Goal: Task Accomplishment & Management: Use online tool/utility

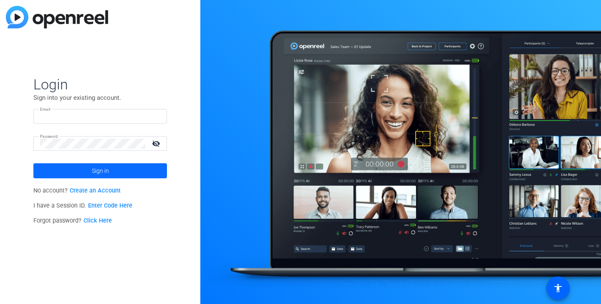
type input "[PERSON_NAME][EMAIL_ADDRESS][DOMAIN_NAME]"
click at [126, 171] on span at bounding box center [100, 171] width 134 height 20
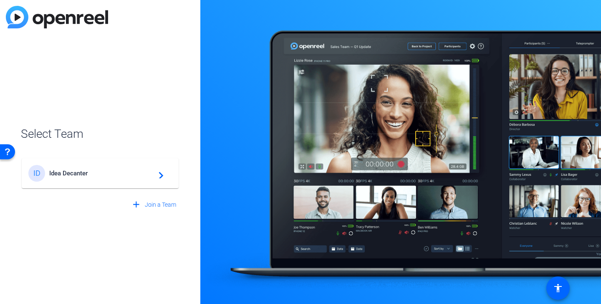
click at [106, 178] on div "ID Idea Decanter navigate_next" at bounding box center [100, 173] width 144 height 17
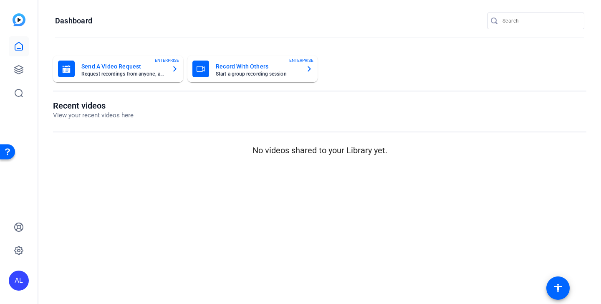
click at [534, 24] on input "Search" at bounding box center [539, 21] width 75 height 10
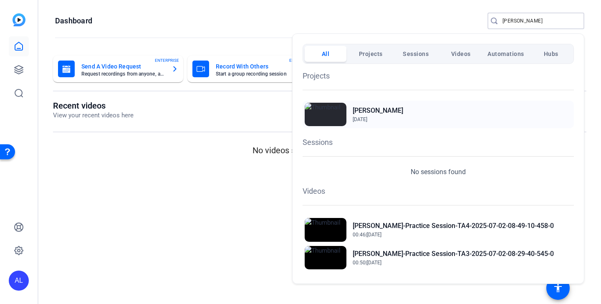
type input "[PERSON_NAME]"
click at [397, 108] on div "[PERSON_NAME] [DATE]" at bounding box center [438, 115] width 271 height 28
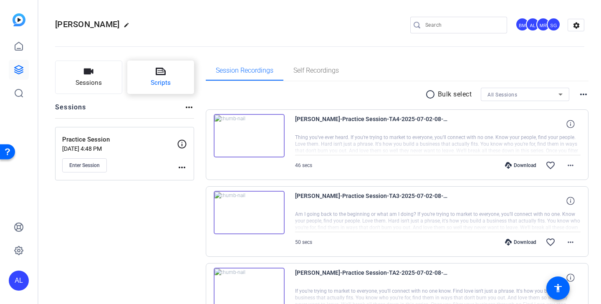
click at [157, 83] on span "Scripts" at bounding box center [161, 83] width 20 height 10
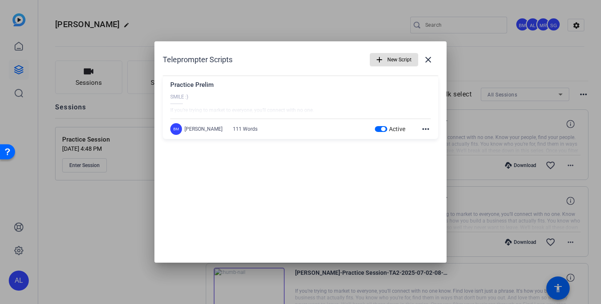
click at [382, 129] on span "button" at bounding box center [383, 129] width 4 height 4
click at [386, 54] on span "button" at bounding box center [394, 60] width 48 height 20
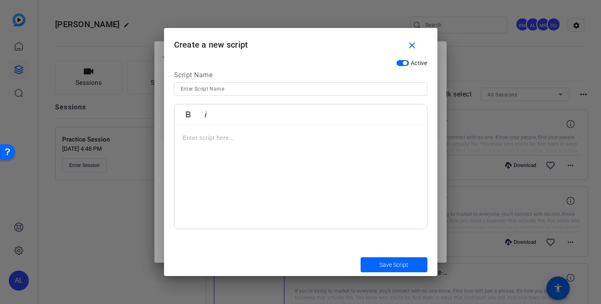
click at [239, 89] on input at bounding box center [301, 89] width 240 height 10
paste input "Prospecting"
type input "O1 S1 Prospecting"
click at [246, 141] on p at bounding box center [301, 137] width 236 height 9
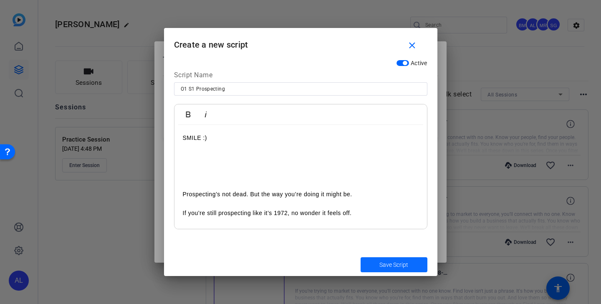
click at [389, 263] on span "Save Script" at bounding box center [393, 264] width 29 height 9
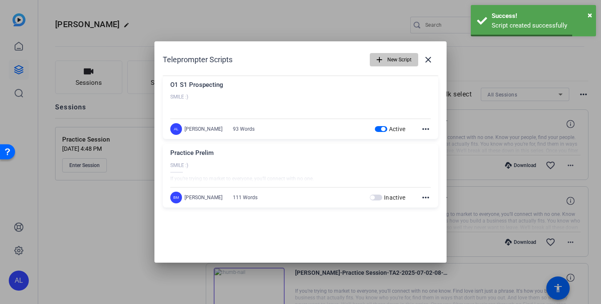
click at [393, 64] on span "New Script" at bounding box center [399, 60] width 24 height 16
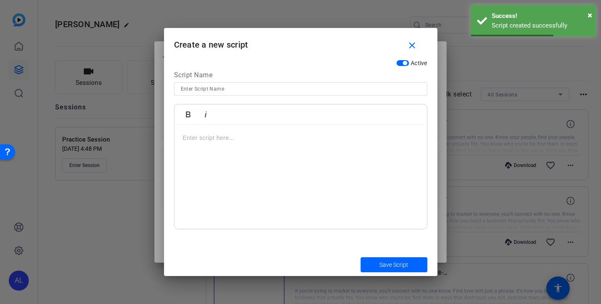
click at [372, 88] on input at bounding box center [301, 89] width 240 height 10
click at [333, 141] on p at bounding box center [301, 137] width 236 height 9
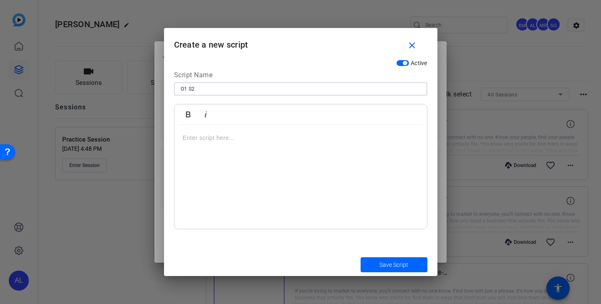
click at [308, 90] on input "O1 S2" at bounding box center [301, 89] width 240 height 10
paste input "Collective"
type input "O1 S2 Collective"
click at [257, 142] on p at bounding box center [301, 137] width 236 height 9
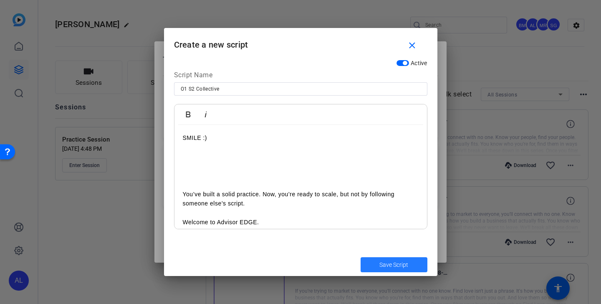
click at [396, 267] on span "Save Script" at bounding box center [393, 264] width 29 height 9
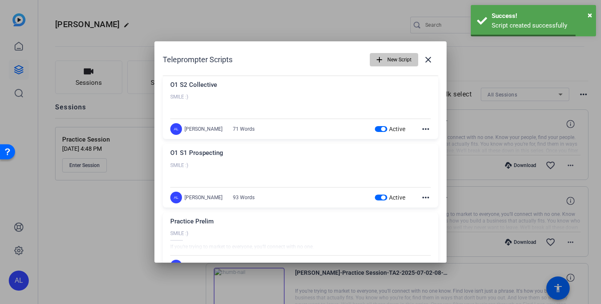
click at [397, 61] on span "New Script" at bounding box center [399, 60] width 24 height 16
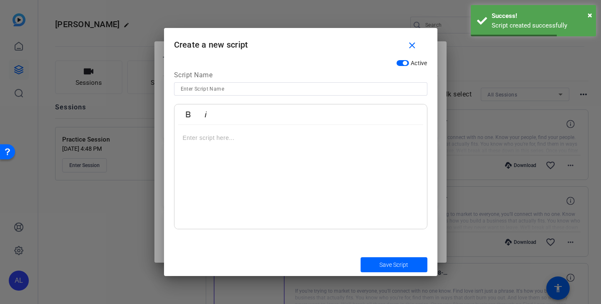
click at [365, 87] on input at bounding box center [301, 89] width 240 height 10
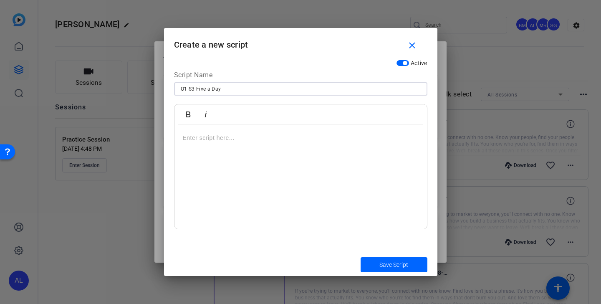
type input "O1 S3 Five a Day"
click at [250, 145] on div at bounding box center [300, 177] width 252 height 104
click at [251, 93] on input "O1 S3 Five a Day" at bounding box center [301, 89] width 240 height 10
type input "O1 S3 Five a Day (Love)"
click at [384, 263] on span "Save Script" at bounding box center [393, 264] width 29 height 9
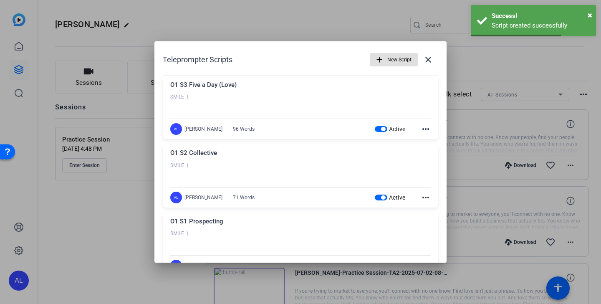
click at [426, 198] on mat-icon "more_horiz" at bounding box center [426, 197] width 10 height 10
click at [433, 209] on span "Edit" at bounding box center [443, 209] width 33 height 10
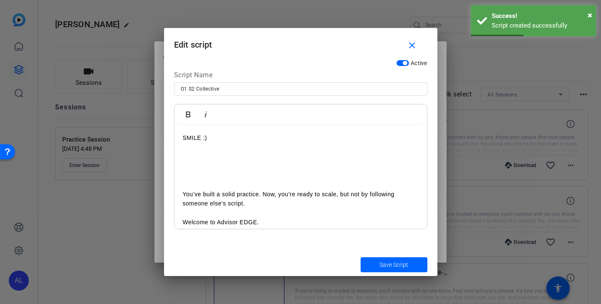
click at [292, 90] on input "O1 S2 Collective" at bounding box center [301, 89] width 240 height 10
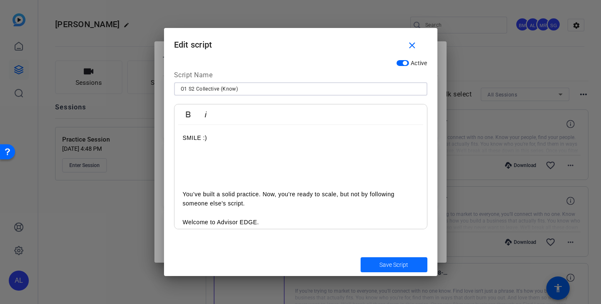
type input "O1 S2 Collective (Know)"
click at [393, 265] on span "Save Script" at bounding box center [393, 264] width 29 height 9
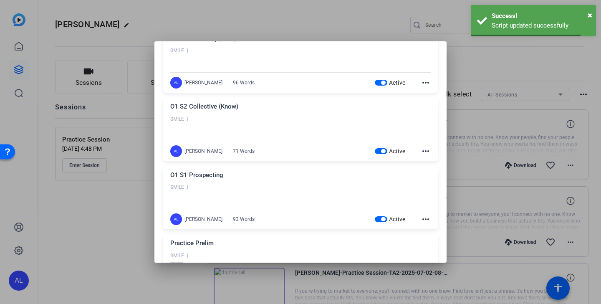
scroll to position [47, 0]
click at [424, 219] on mat-icon "more_horiz" at bounding box center [426, 219] width 10 height 10
click at [434, 229] on span "Edit" at bounding box center [443, 231] width 33 height 10
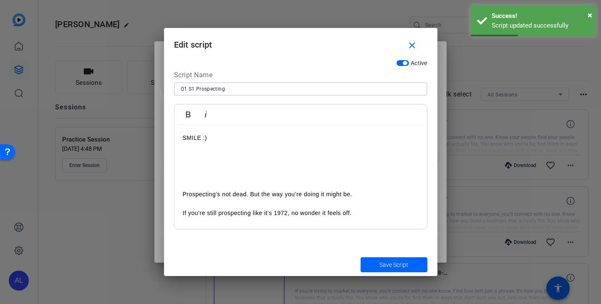
click at [298, 88] on input "O1 S1 Prospecting" at bounding box center [301, 89] width 240 height 10
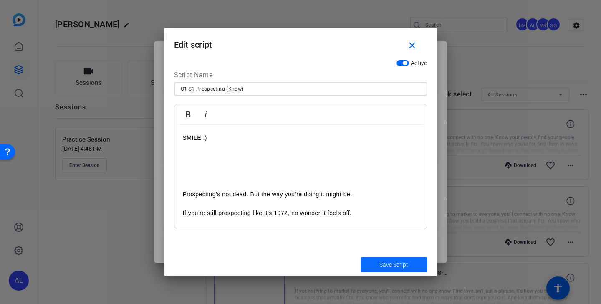
type input "O1 S1 Prospecting (Know)"
click at [402, 266] on span "Save Script" at bounding box center [393, 264] width 29 height 9
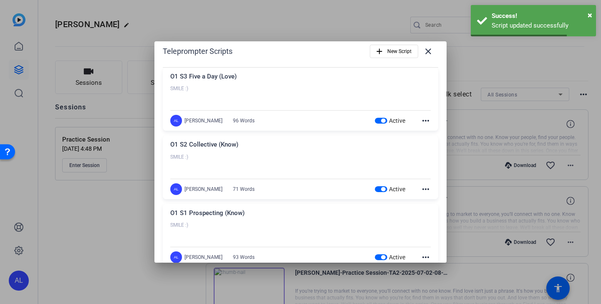
scroll to position [0, 0]
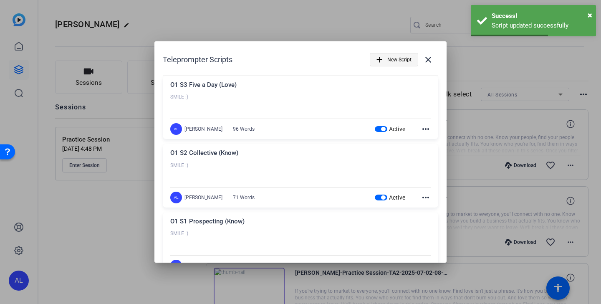
click at [394, 63] on span "New Script" at bounding box center [399, 60] width 24 height 16
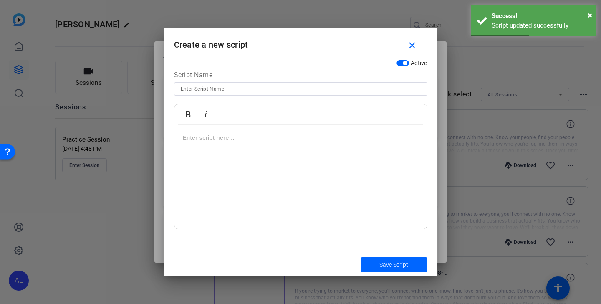
click at [282, 94] on div at bounding box center [301, 88] width 240 height 13
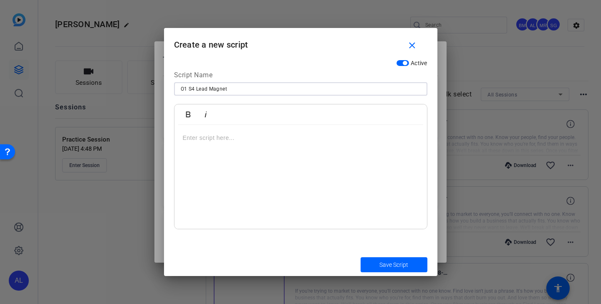
click at [360, 257] on button "Save Script" at bounding box center [393, 264] width 67 height 15
click at [260, 90] on input "O1 S4 Lead Magnet" at bounding box center [301, 89] width 240 height 10
type input "O1 S4 Lead Magnet (Find)"
click at [239, 149] on div at bounding box center [300, 177] width 252 height 104
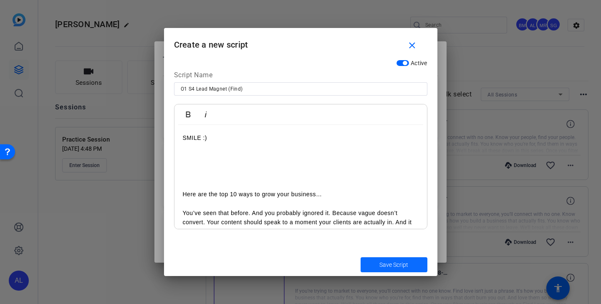
click at [381, 265] on span "Save Script" at bounding box center [393, 264] width 29 height 9
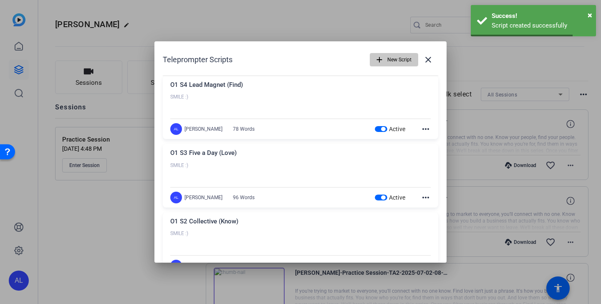
click at [394, 59] on span "New Script" at bounding box center [399, 60] width 24 height 16
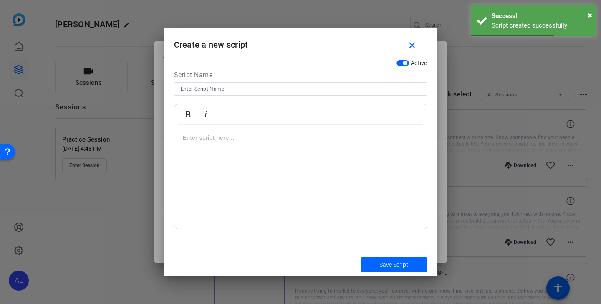
click at [348, 87] on input at bounding box center [301, 89] width 240 height 10
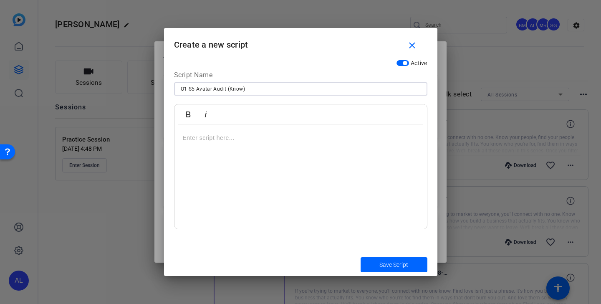
type input "O1 S5 Avatar Audit (Know)"
click at [250, 132] on div at bounding box center [300, 177] width 252 height 104
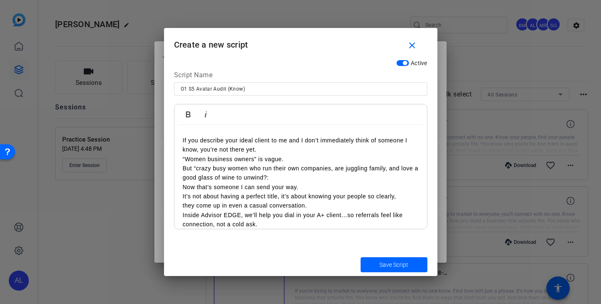
click at [280, 149] on p "If you describe your ideal client to me and I don’t immediately think of someon…" at bounding box center [301, 145] width 236 height 19
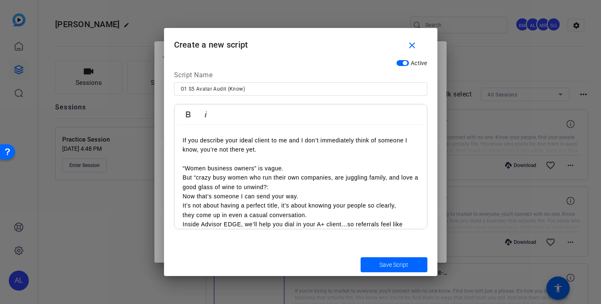
click at [304, 159] on p at bounding box center [301, 158] width 236 height 9
click at [303, 169] on p "“Women business owners” is vague." at bounding box center [301, 168] width 236 height 9
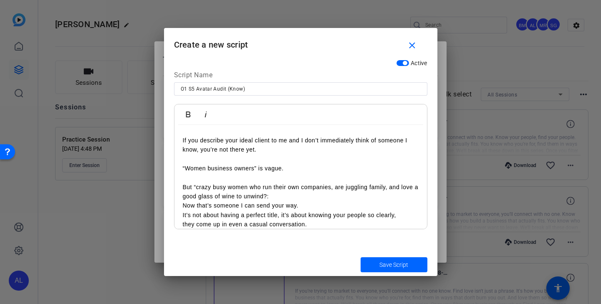
click at [314, 198] on p "But “crazy busy women who run their own companies, are juggling family, and lov…" at bounding box center [301, 191] width 236 height 19
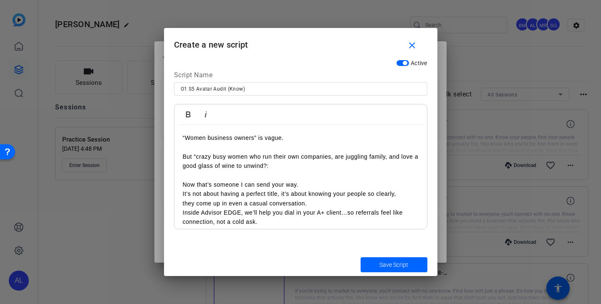
scroll to position [90, 0]
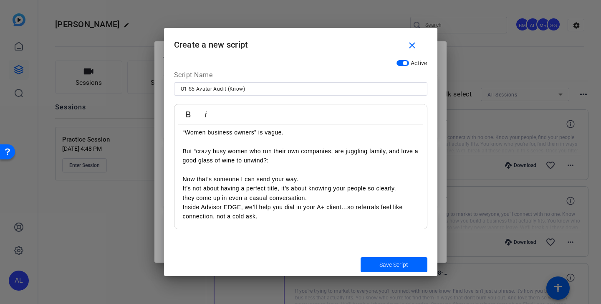
click at [321, 180] on p "Now that’s someone I can send your way." at bounding box center [301, 178] width 236 height 9
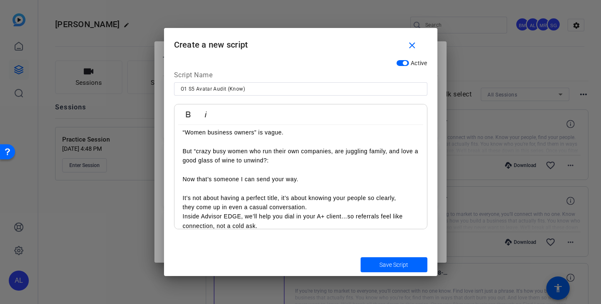
click at [321, 205] on p "It’s not about having a perfect title, it’s about knowing your people so clearl…" at bounding box center [301, 202] width 236 height 19
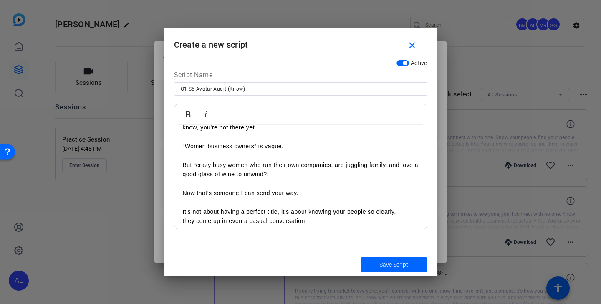
scroll to position [83, 0]
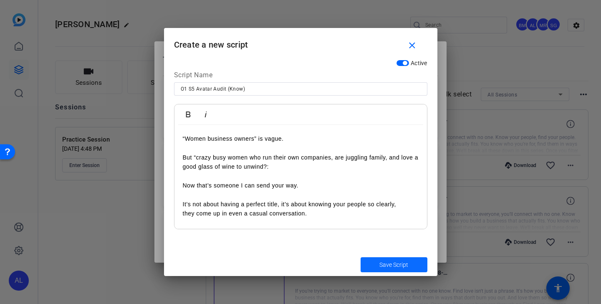
click at [396, 266] on span "Save Script" at bounding box center [393, 264] width 29 height 9
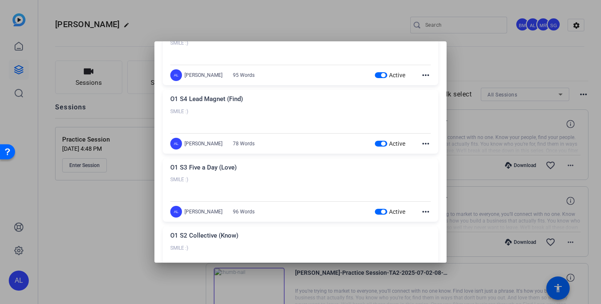
scroll to position [0, 0]
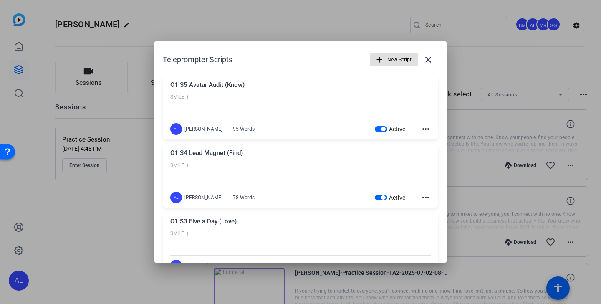
click at [426, 129] on mat-icon "more_horiz" at bounding box center [426, 129] width 10 height 10
click at [429, 141] on span "Edit" at bounding box center [443, 141] width 33 height 10
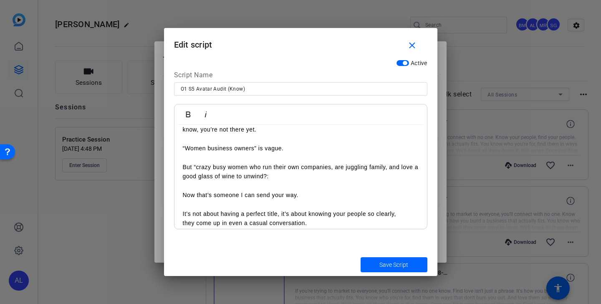
scroll to position [108, 0]
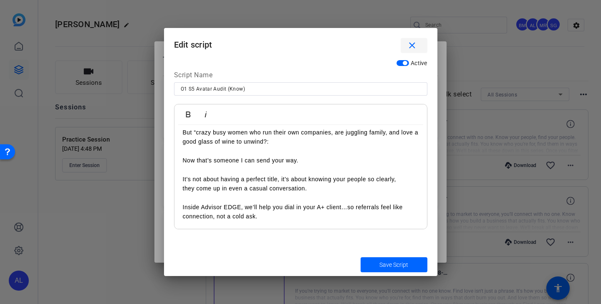
click at [408, 43] on mat-icon "close" at bounding box center [412, 45] width 10 height 10
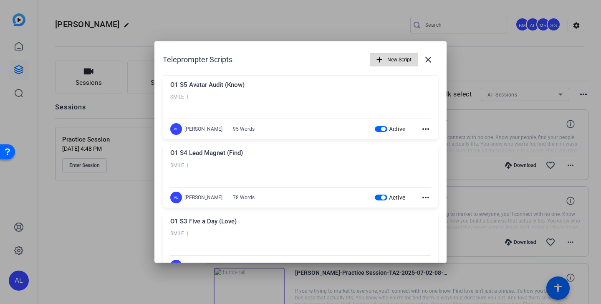
click at [385, 66] on span "button" at bounding box center [394, 60] width 48 height 20
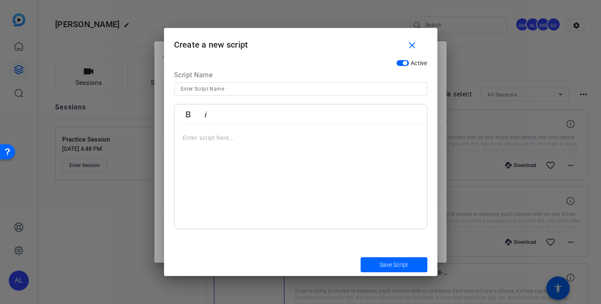
click at [315, 89] on input at bounding box center [301, 89] width 240 height 10
type input "O2 S1 Know Find Love (Know)"
click at [251, 145] on div at bounding box center [300, 177] width 252 height 104
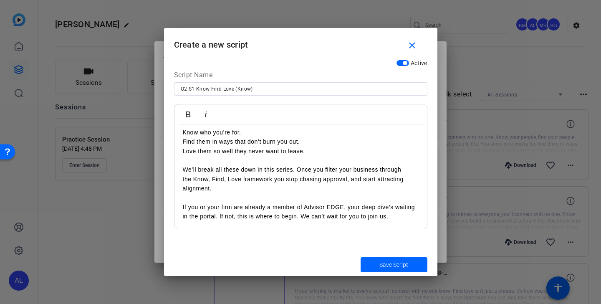
scroll to position [0, 0]
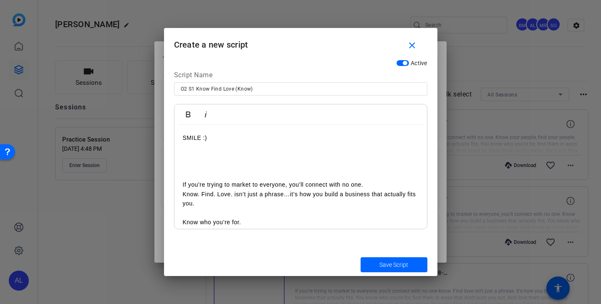
click at [274, 171] on p at bounding box center [301, 175] width 236 height 9
click at [381, 262] on span "Save Script" at bounding box center [393, 264] width 29 height 9
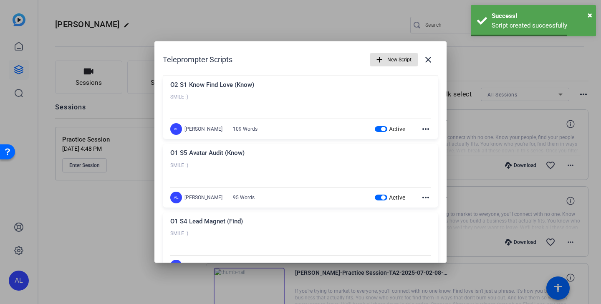
click at [391, 61] on span "New Script" at bounding box center [399, 60] width 24 height 16
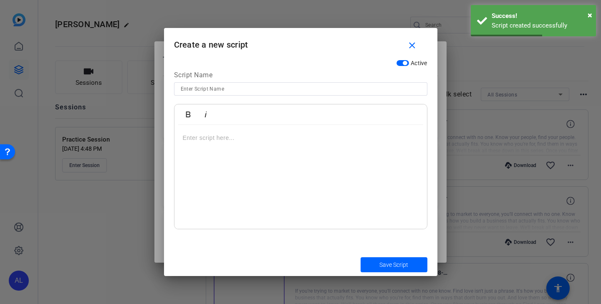
click at [361, 87] on input at bounding box center [301, 89] width 240 height 10
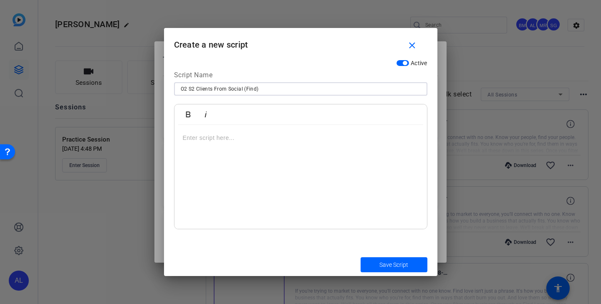
type input "O2 S2 Clients From Social (Find)"
click at [242, 150] on div at bounding box center [300, 177] width 252 height 104
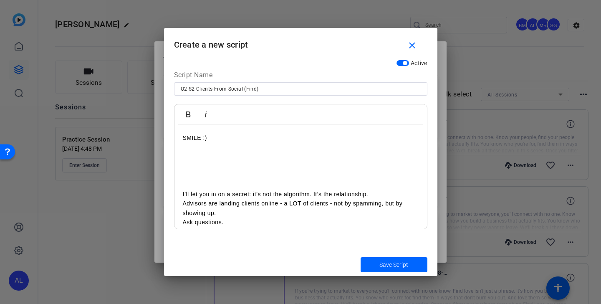
click at [378, 194] on p "I’ll let you in on a secret: it’s not the algorithm. It’s the relationship." at bounding box center [301, 193] width 236 height 9
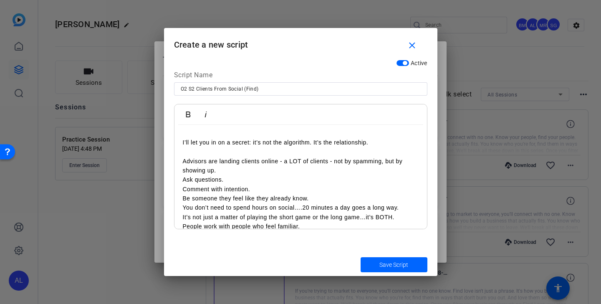
scroll to position [90, 0]
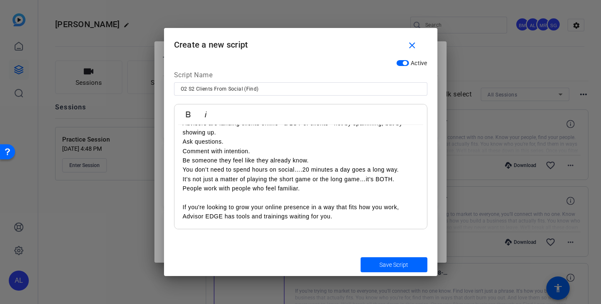
click at [279, 134] on p "Advisors are landing clients online - a LOT of clients - not by spamming, but b…" at bounding box center [301, 127] width 236 height 19
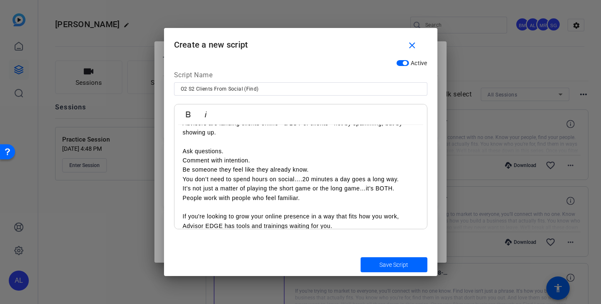
click at [275, 149] on p "Ask questions." at bounding box center [301, 150] width 236 height 9
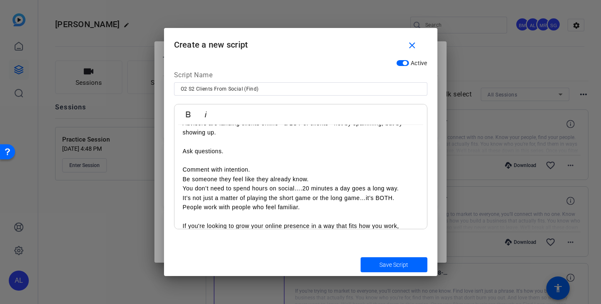
click at [278, 172] on p "Comment with intention." at bounding box center [301, 169] width 236 height 9
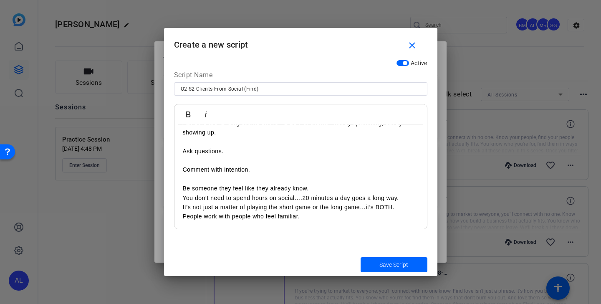
click at [325, 188] on p "Be someone they feel like they already know." at bounding box center [301, 188] width 236 height 9
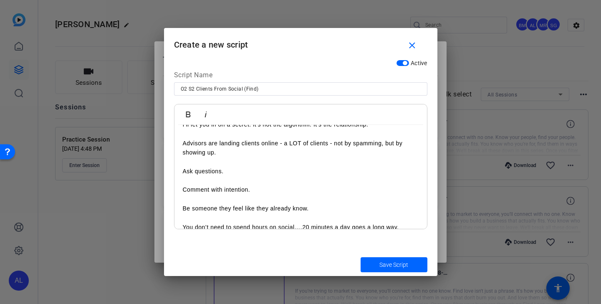
scroll to position [127, 0]
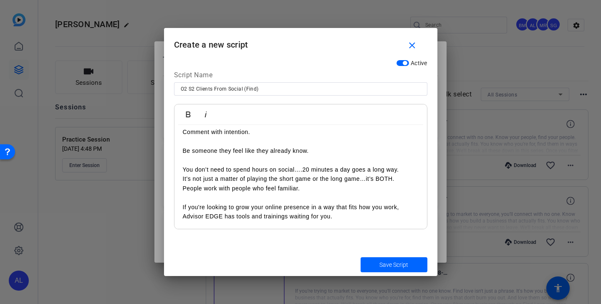
click at [403, 169] on p "You don’t need to spend hours on social….20 minutes a day goes a long way." at bounding box center [301, 169] width 236 height 9
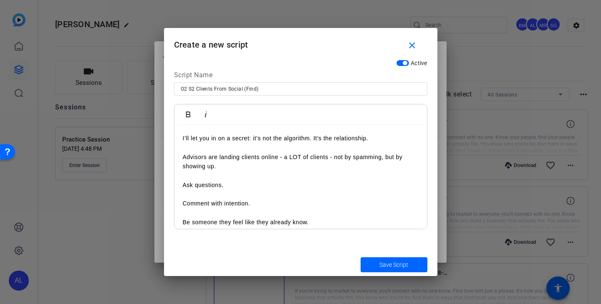
scroll to position [66, 0]
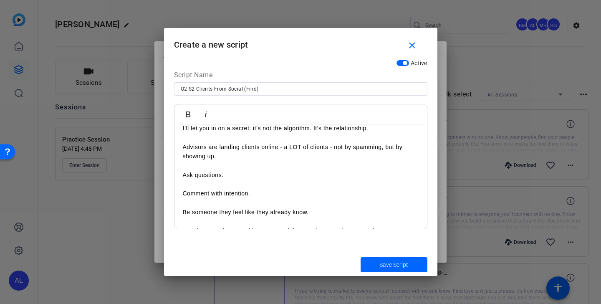
click at [256, 184] on p at bounding box center [301, 183] width 236 height 9
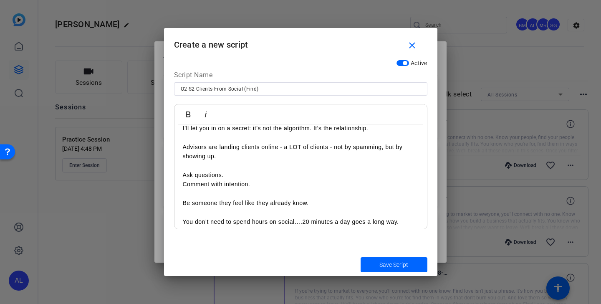
click at [254, 194] on p at bounding box center [301, 193] width 236 height 9
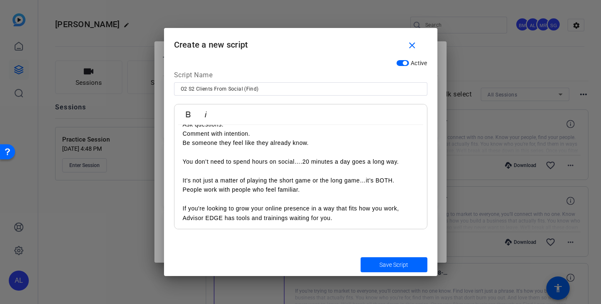
scroll to position [118, 0]
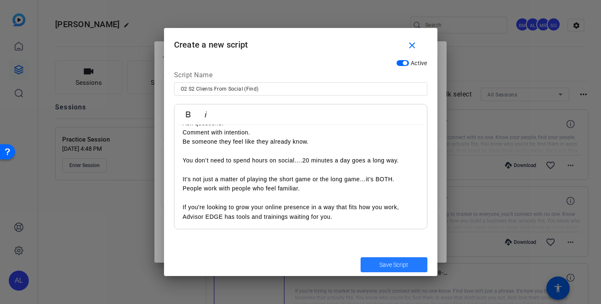
click at [386, 263] on span "Save Script" at bounding box center [393, 264] width 29 height 9
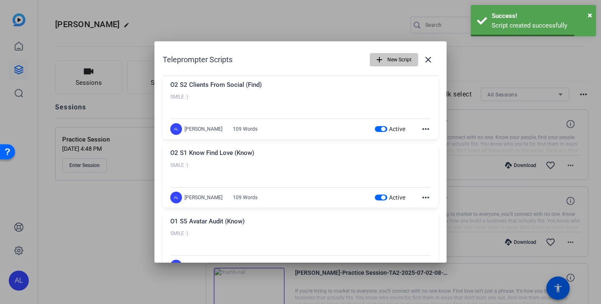
click at [400, 59] on span "New Script" at bounding box center [399, 60] width 24 height 16
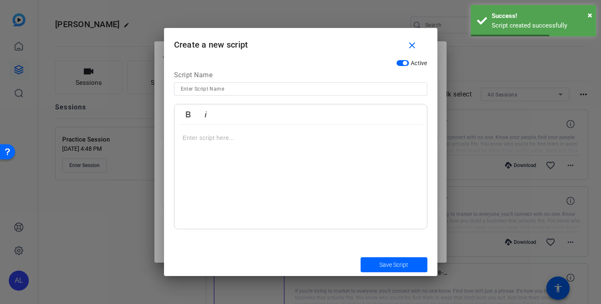
click at [294, 86] on input at bounding box center [301, 89] width 240 height 10
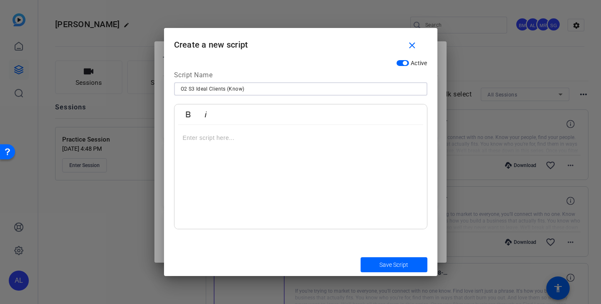
type input "O2 S3 Ideal Clients (Know)"
click at [254, 143] on div at bounding box center [300, 177] width 252 height 104
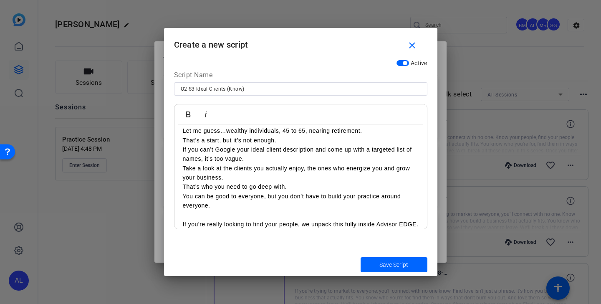
scroll to position [31, 0]
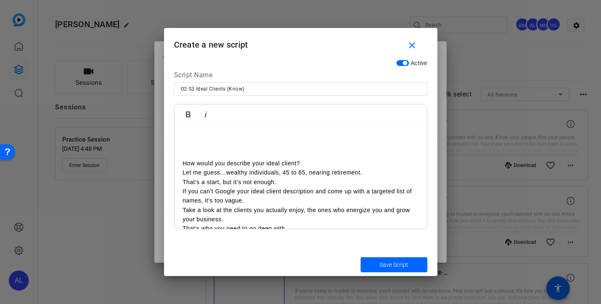
click at [320, 166] on p "How would you describe your ideal client?" at bounding box center [301, 163] width 236 height 9
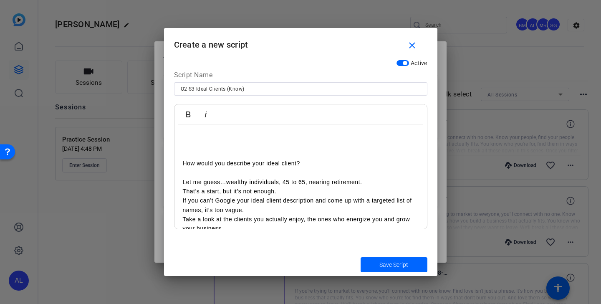
click at [372, 179] on p "Let me guess…wealthy individuals, 45 to 65, nearing retirement." at bounding box center [301, 181] width 236 height 9
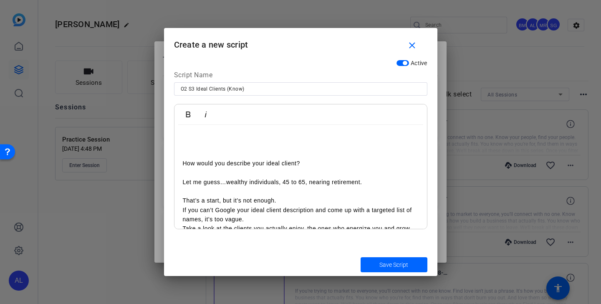
click at [316, 199] on p "That’s a start, but it’s not enough." at bounding box center [301, 200] width 236 height 9
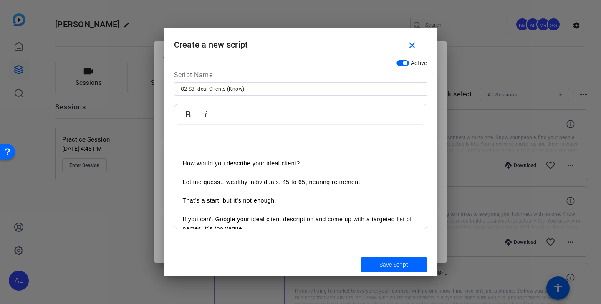
scroll to position [76, 0]
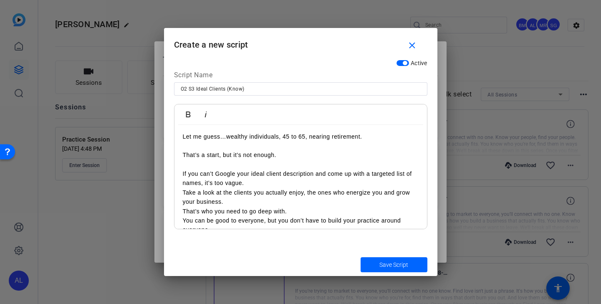
click at [282, 176] on p "If you can’t Google your ideal client description and come up with a targeted l…" at bounding box center [301, 178] width 236 height 19
click at [275, 179] on p "If you can’t Google your ideal client description and come up with a targeted l…" at bounding box center [301, 178] width 236 height 19
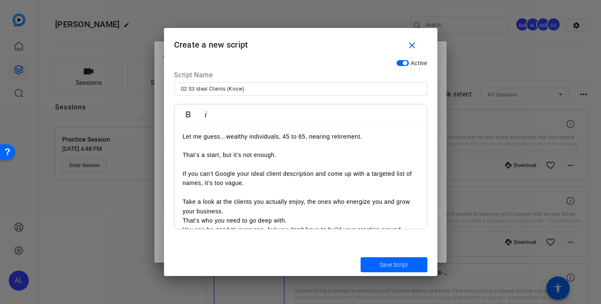
scroll to position [118, 0]
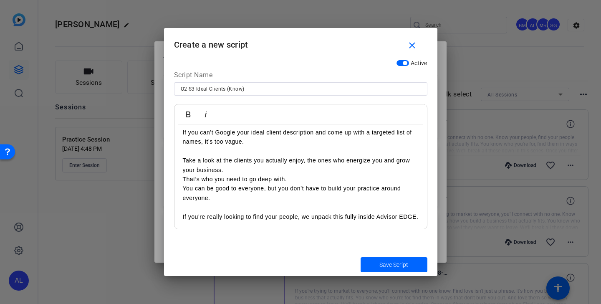
click at [257, 169] on p "Take a look at the clients you actually enjoy, the ones who energize you and gr…" at bounding box center [301, 165] width 236 height 19
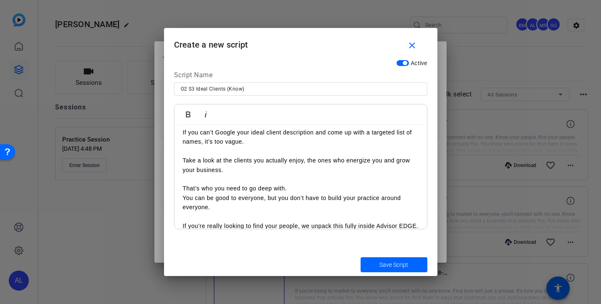
click at [308, 189] on p "That’s who you need to go deep with." at bounding box center [301, 188] width 236 height 9
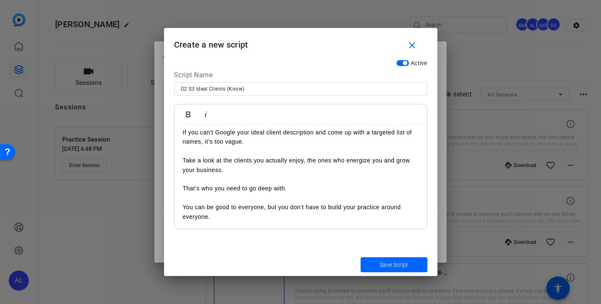
scroll to position [136, 0]
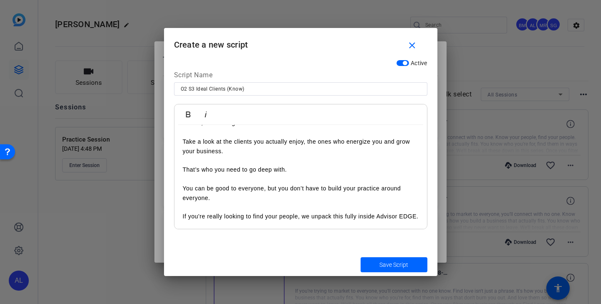
click at [393, 264] on span "Save Script" at bounding box center [393, 264] width 29 height 9
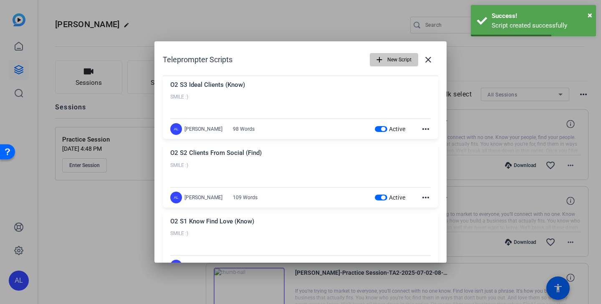
click at [393, 58] on span "New Script" at bounding box center [399, 60] width 24 height 16
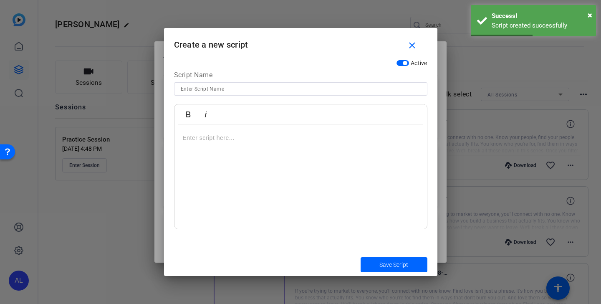
click at [282, 88] on input at bounding box center [301, 89] width 240 height 10
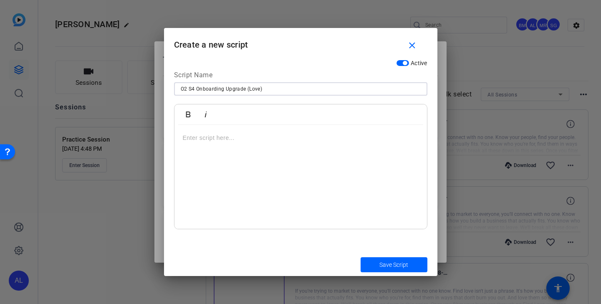
type input "O2 S4 Onboarding Upgrade (Love)"
click at [248, 144] on div at bounding box center [300, 177] width 252 height 104
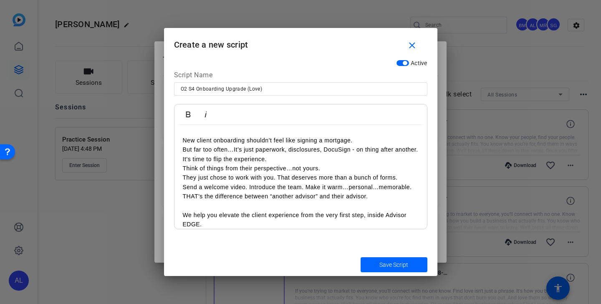
click at [363, 138] on p "New client onboarding shouldn’t feel like signing a mortgage." at bounding box center [301, 140] width 236 height 9
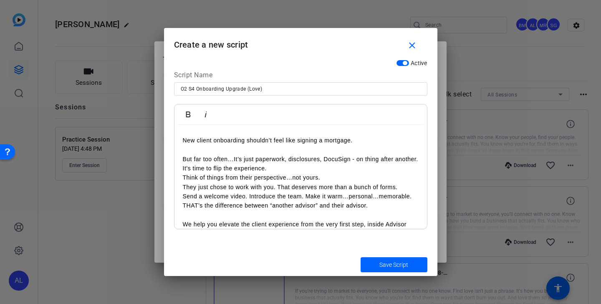
click at [330, 165] on p "It’s time to flip the experience." at bounding box center [301, 168] width 236 height 9
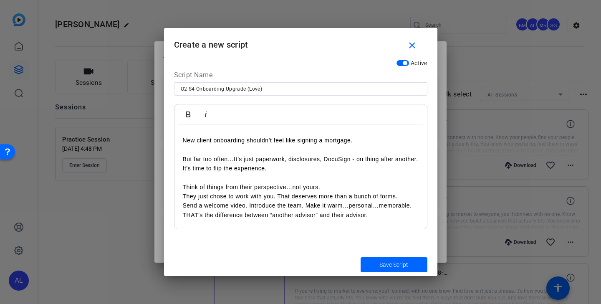
click at [339, 191] on p "Think of things from their perspective…not yours." at bounding box center [301, 186] width 236 height 9
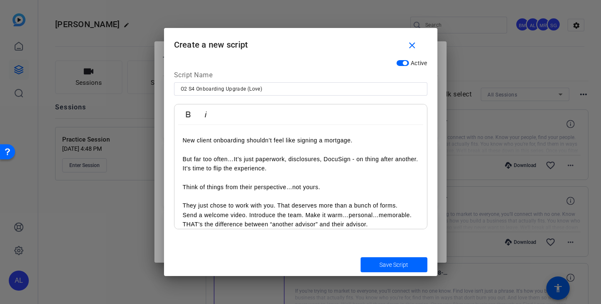
click at [409, 208] on p "They just chose to work with you. That deserves more than a bunch of forms." at bounding box center [301, 205] width 236 height 9
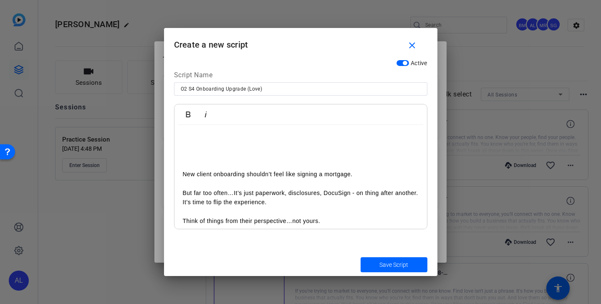
scroll to position [0, 0]
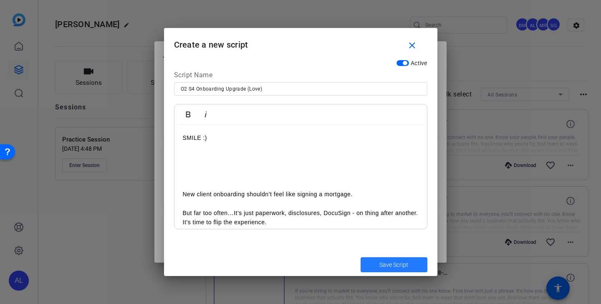
click at [405, 267] on span "Save Script" at bounding box center [393, 264] width 29 height 9
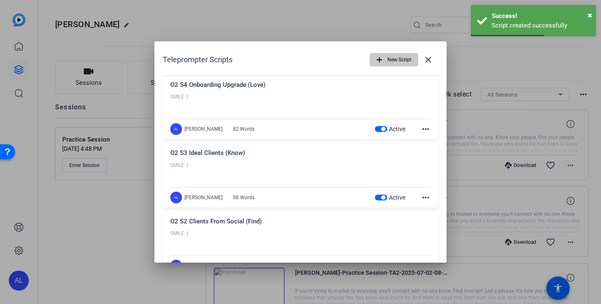
click at [387, 60] on span "New Script" at bounding box center [399, 60] width 24 height 16
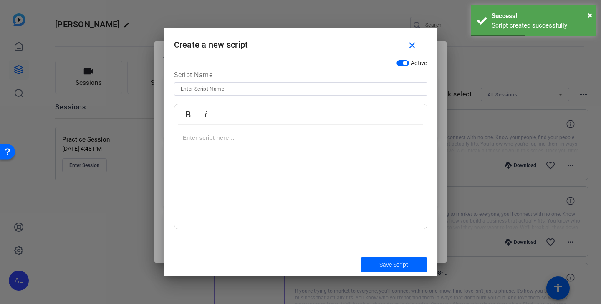
click at [276, 89] on input at bounding box center [301, 89] width 240 height 10
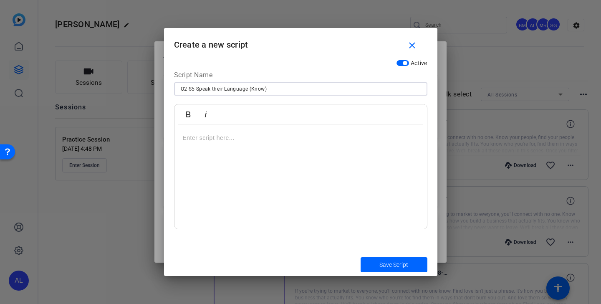
type input "O2 S5 Speak their Language (Know)"
click at [261, 139] on p at bounding box center [301, 137] width 236 height 9
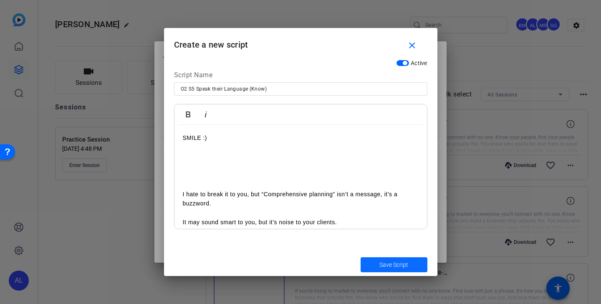
click at [415, 268] on span "submit" at bounding box center [393, 265] width 67 height 20
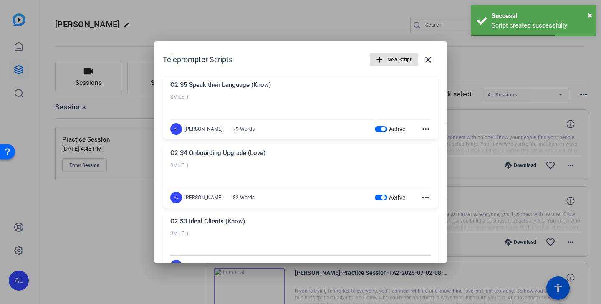
click at [396, 60] on span "New Script" at bounding box center [399, 60] width 24 height 16
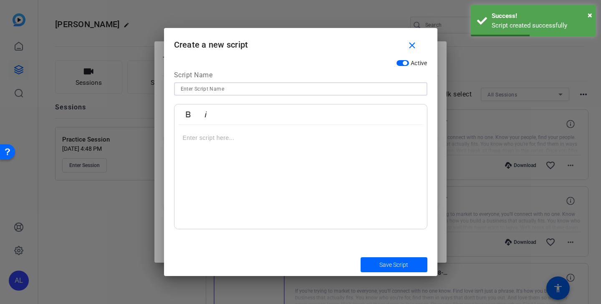
click at [340, 92] on input at bounding box center [301, 89] width 240 height 10
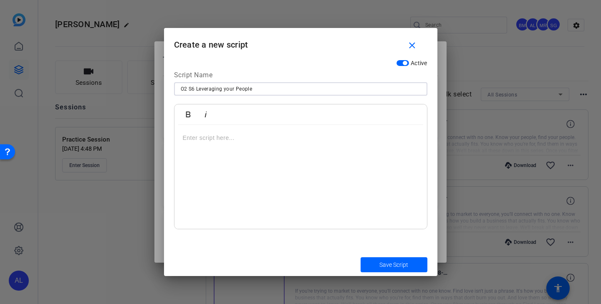
type input "O2 S6 Leveraging your People"
click at [254, 133] on div at bounding box center [300, 177] width 252 height 104
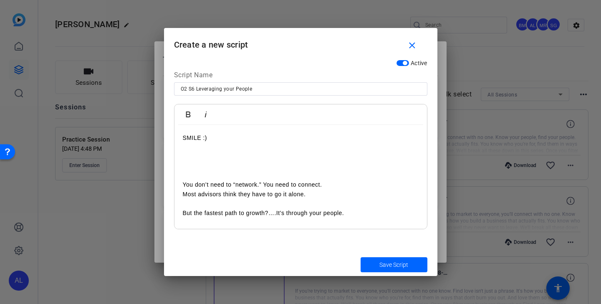
click at [314, 158] on p at bounding box center [301, 156] width 236 height 9
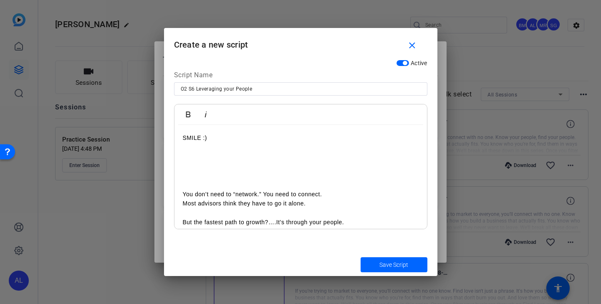
click at [336, 87] on input "O2 S6 Leveraging your People" at bounding box center [301, 89] width 240 height 10
type input "O2 S6 Leveraging your People (Find)"
click at [389, 265] on span "Save Script" at bounding box center [393, 264] width 29 height 9
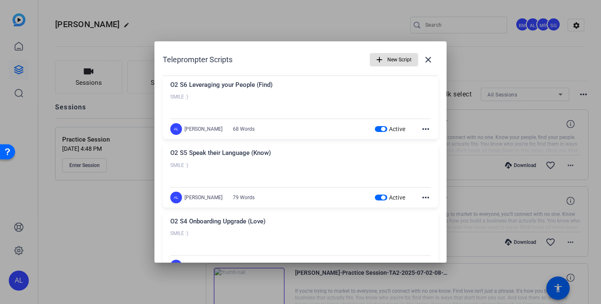
click at [388, 61] on span "New Script" at bounding box center [399, 60] width 24 height 16
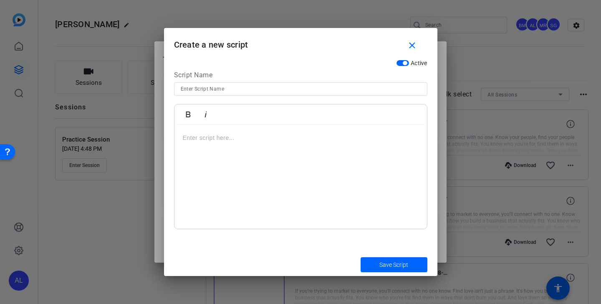
click at [227, 91] on input at bounding box center [301, 89] width 240 height 10
type input "O3 S1 Surprise & Delight (Love)"
click at [227, 149] on div at bounding box center [300, 177] width 252 height 104
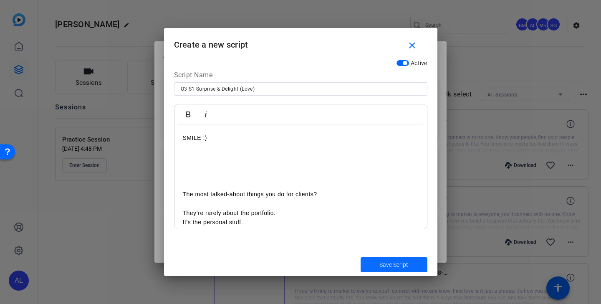
click at [398, 266] on span "Save Script" at bounding box center [393, 264] width 29 height 9
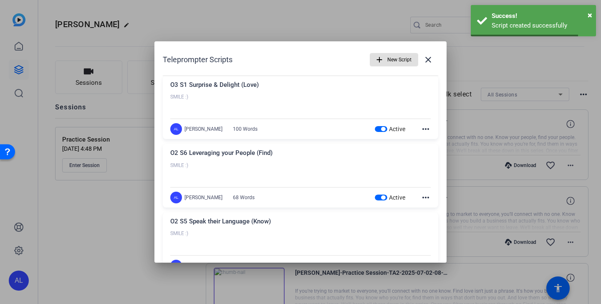
click at [393, 61] on span "New Script" at bounding box center [399, 60] width 24 height 16
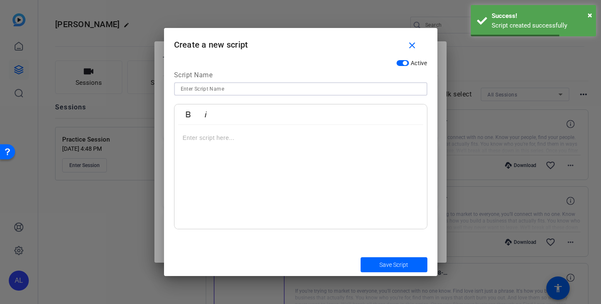
click at [304, 93] on input at bounding box center [301, 89] width 240 height 10
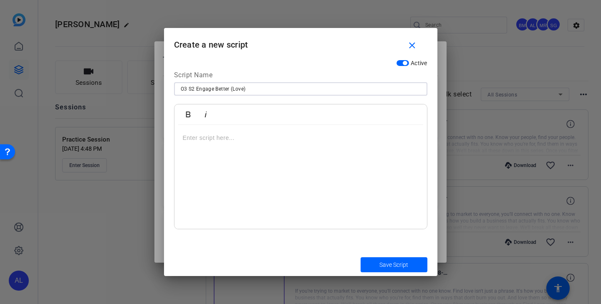
type input "O3 S2 Engage Better (Love)"
click at [236, 136] on p at bounding box center [301, 137] width 236 height 9
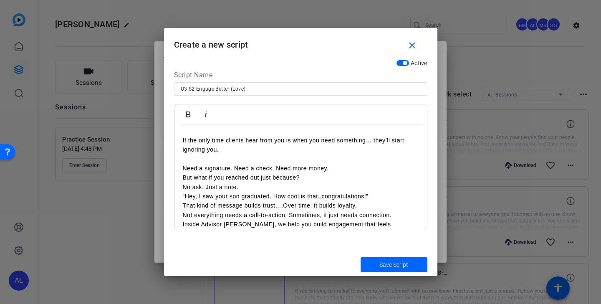
scroll to position [55, 0]
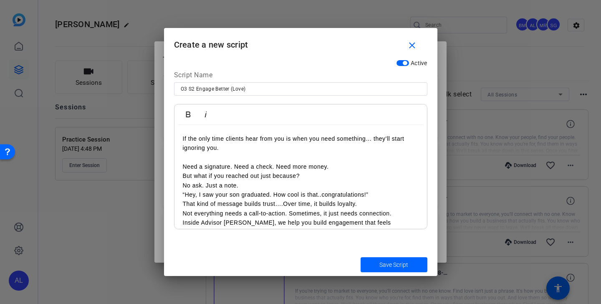
click at [337, 168] on p "Need a signature. Need a check. Need more money." at bounding box center [301, 166] width 236 height 9
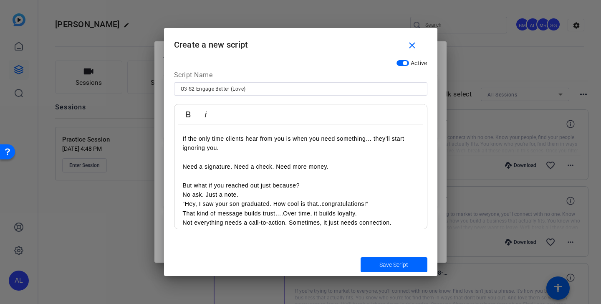
scroll to position [63, 0]
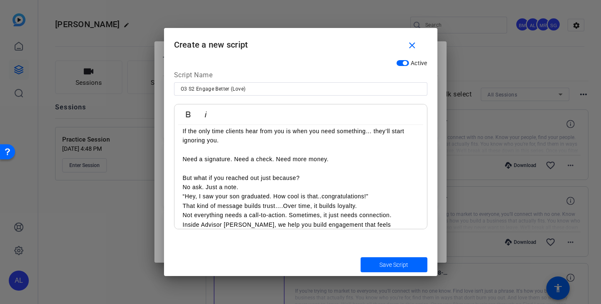
click at [311, 188] on p "No ask. Just a note." at bounding box center [301, 186] width 236 height 9
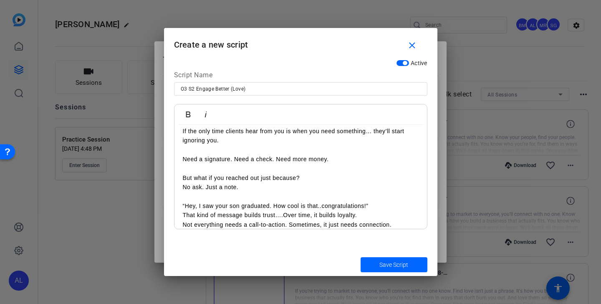
scroll to position [81, 0]
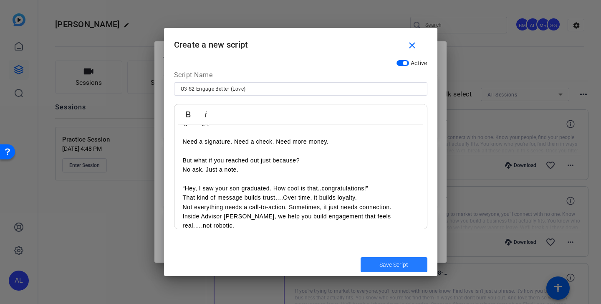
click at [393, 265] on span "Save Script" at bounding box center [393, 264] width 29 height 9
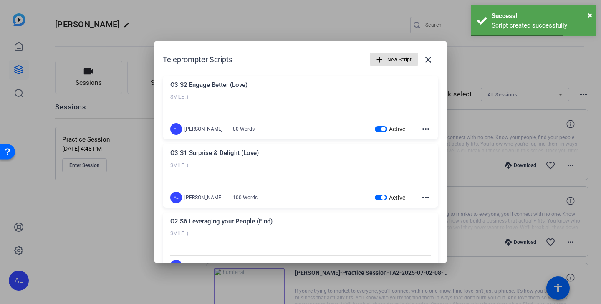
click at [395, 64] on span "New Script" at bounding box center [399, 60] width 24 height 16
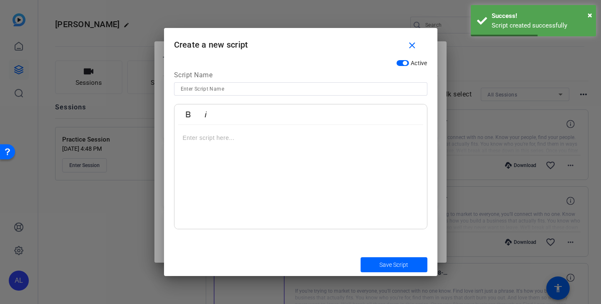
click at [346, 89] on input at bounding box center [301, 89] width 240 height 10
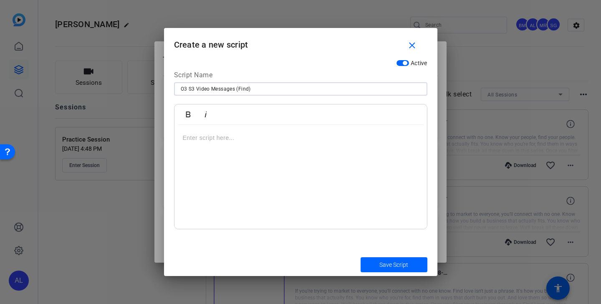
type input "O3 S3 Video Messages (Find)"
click at [235, 151] on div at bounding box center [300, 177] width 252 height 104
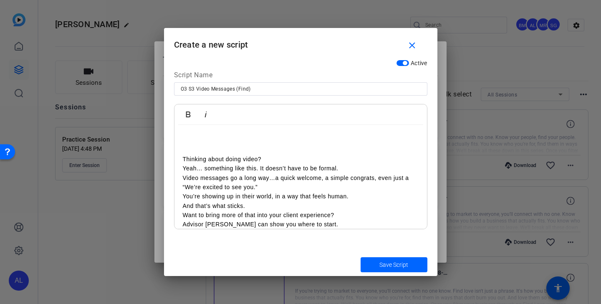
click at [287, 159] on p "Thinking about doing video?" at bounding box center [301, 158] width 236 height 9
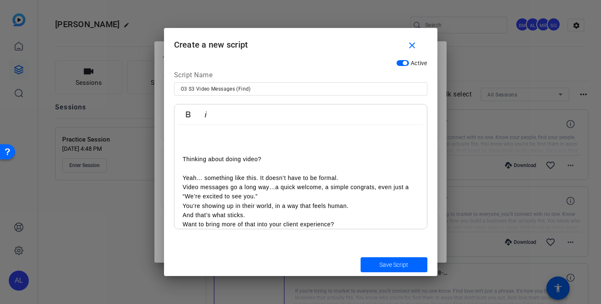
click at [353, 178] on p "Yeah… something like this. It doesn’t have to be formal." at bounding box center [301, 177] width 236 height 9
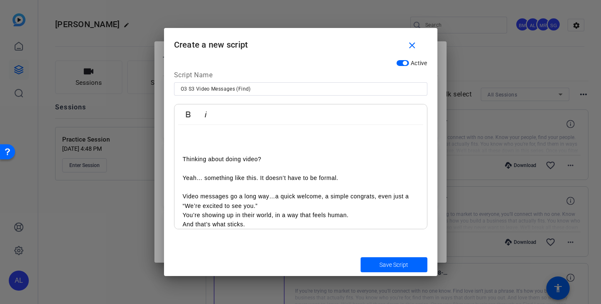
scroll to position [62, 0]
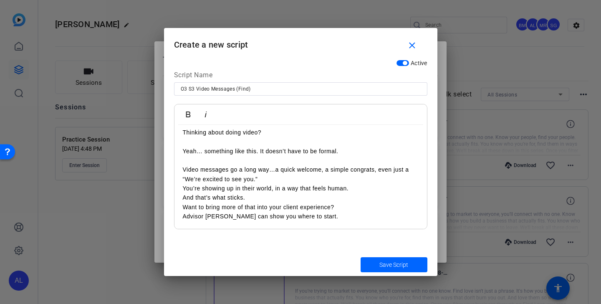
click at [278, 179] on p "Video messages go a long way…a quick welcome, a simple congrats, even just a “W…" at bounding box center [301, 174] width 236 height 19
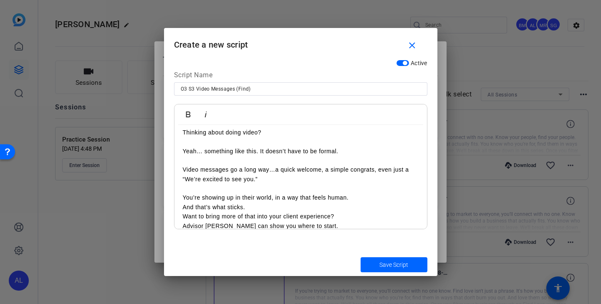
scroll to position [71, 0]
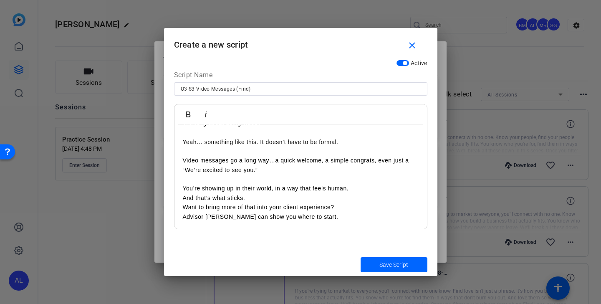
click at [355, 189] on p "You’re showing up in their world, in a way that feels human." at bounding box center [301, 188] width 236 height 9
click at [280, 197] on p "And that’s what sticks." at bounding box center [301, 197] width 236 height 9
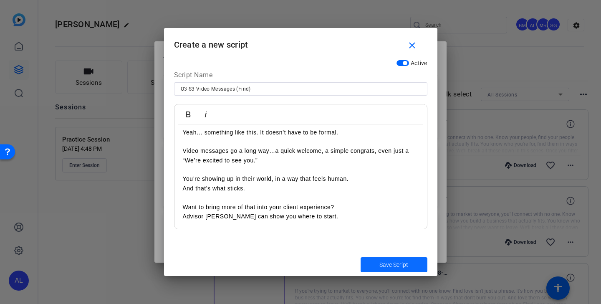
click at [394, 265] on span "Save Script" at bounding box center [393, 264] width 29 height 9
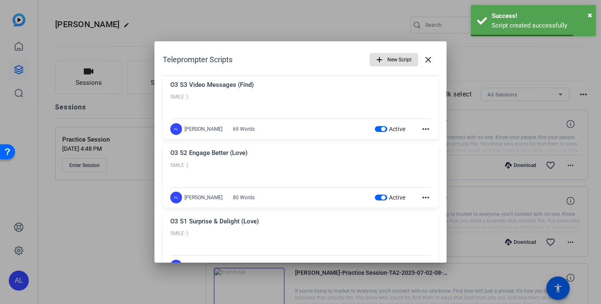
click at [397, 59] on span "New Script" at bounding box center [399, 60] width 24 height 16
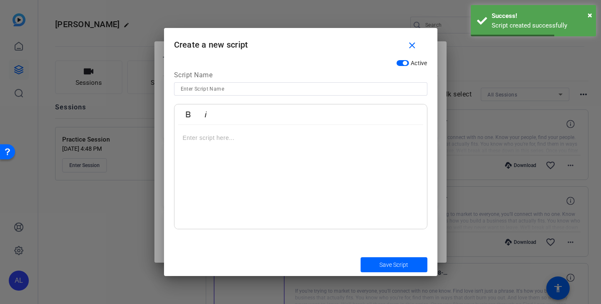
click at [292, 91] on input at bounding box center [301, 89] width 240 height 10
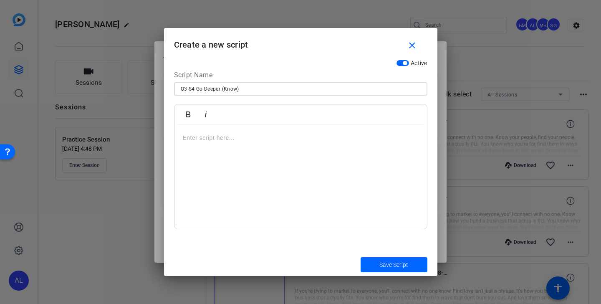
type input "O3 S4 Go Deeper (Know)"
click at [254, 144] on div at bounding box center [300, 177] width 252 height 104
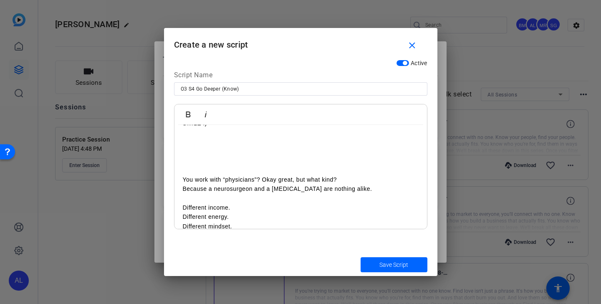
scroll to position [0, 0]
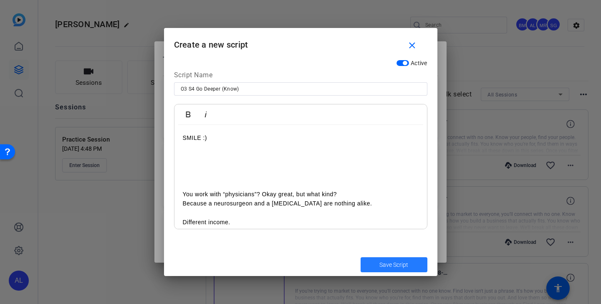
click at [408, 266] on span "submit" at bounding box center [393, 265] width 67 height 20
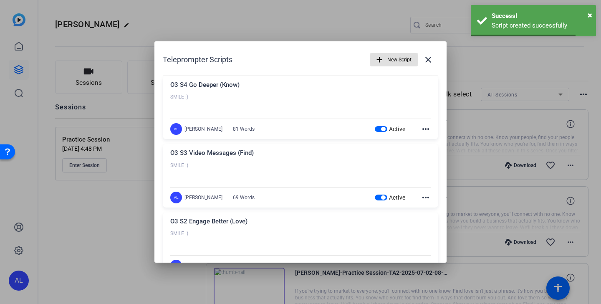
click at [386, 59] on span "button" at bounding box center [394, 60] width 48 height 20
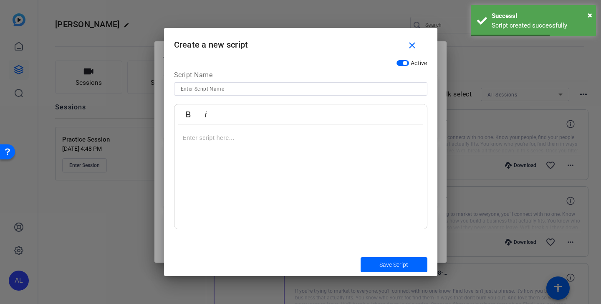
click at [334, 88] on input at bounding box center [301, 89] width 240 height 10
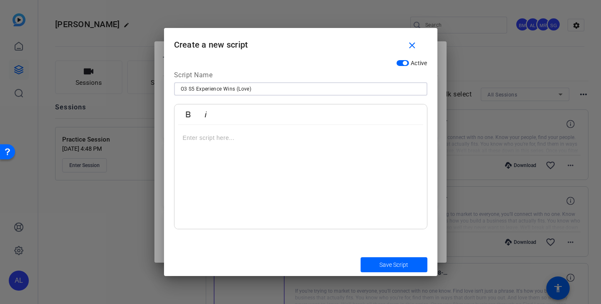
type input "O3 S5 Experience Wins (Love)"
click at [245, 147] on div at bounding box center [300, 177] width 252 height 104
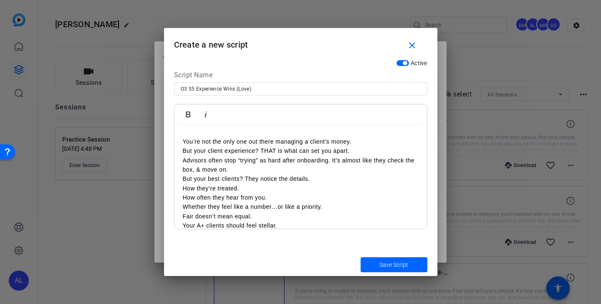
scroll to position [46, 0]
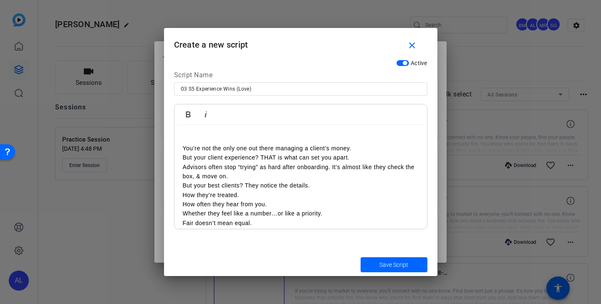
click at [283, 179] on p "Advisors often stop “trying” as hard after onboarding. It’s almost like they ch…" at bounding box center [301, 171] width 236 height 19
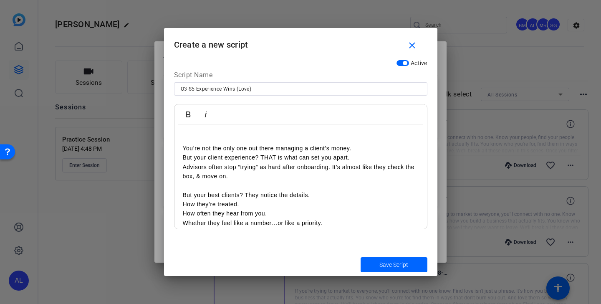
scroll to position [89, 0]
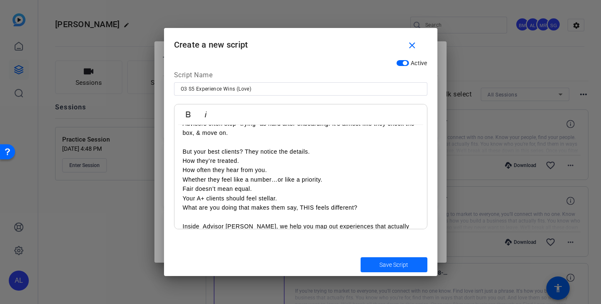
click at [396, 262] on span "Save Script" at bounding box center [393, 264] width 29 height 9
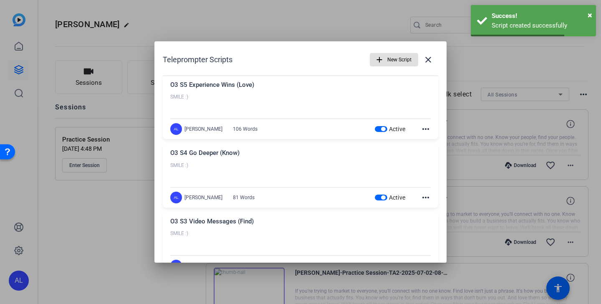
click at [401, 61] on span "New Script" at bounding box center [399, 60] width 24 height 16
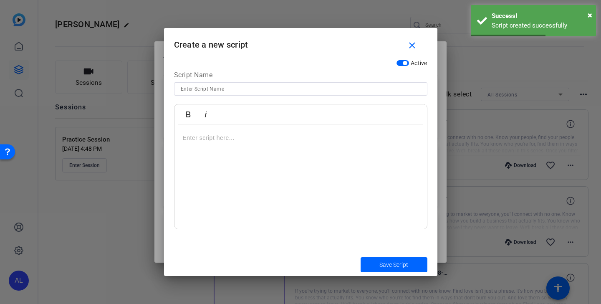
click at [316, 88] on input at bounding box center [301, 89] width 240 height 10
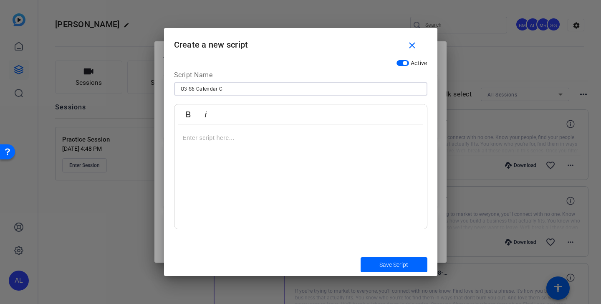
click at [243, 90] on input "O3 S6 Calendar C" at bounding box center [301, 89] width 240 height 10
type input "O3 S6 Calendar Check (Know)"
click at [220, 137] on p at bounding box center [301, 137] width 236 height 9
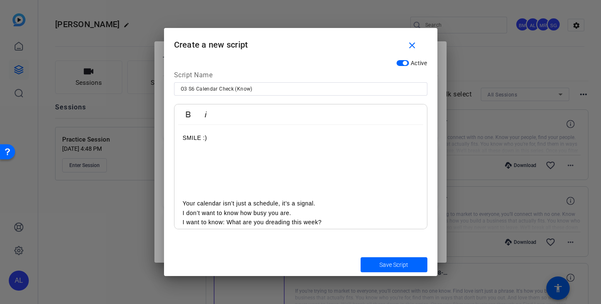
scroll to position [1, 0]
click at [243, 177] on p at bounding box center [301, 173] width 236 height 9
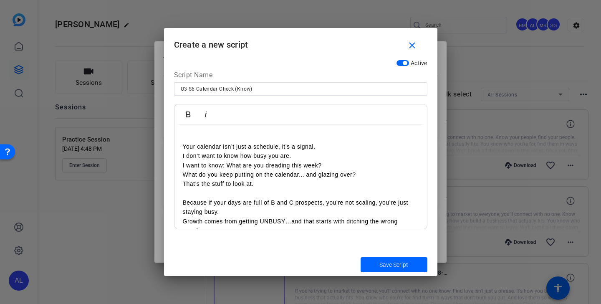
scroll to position [62, 0]
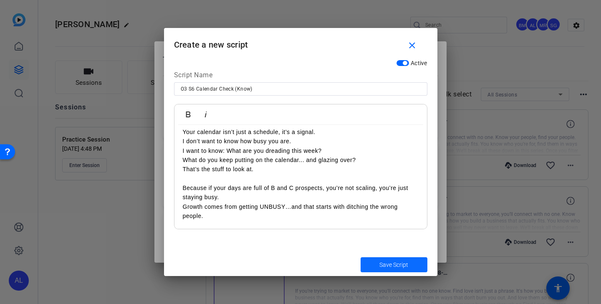
click at [389, 269] on span "Save Script" at bounding box center [393, 264] width 29 height 9
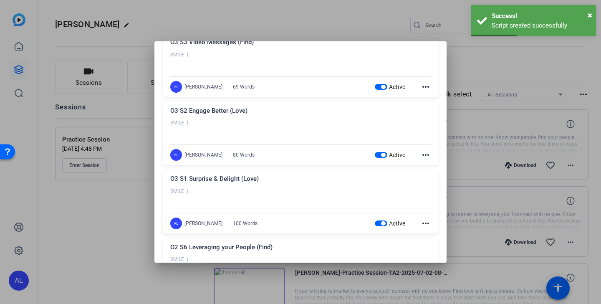
scroll to position [0, 0]
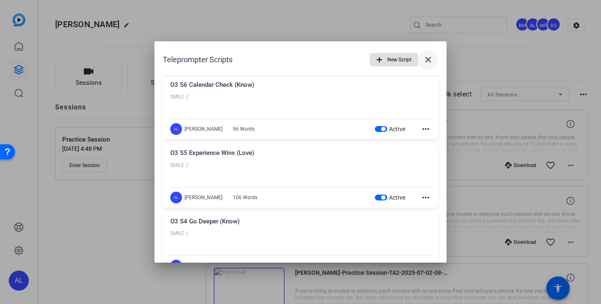
click at [432, 59] on mat-icon "close" at bounding box center [428, 60] width 10 height 10
